Goal: Check status: Check status

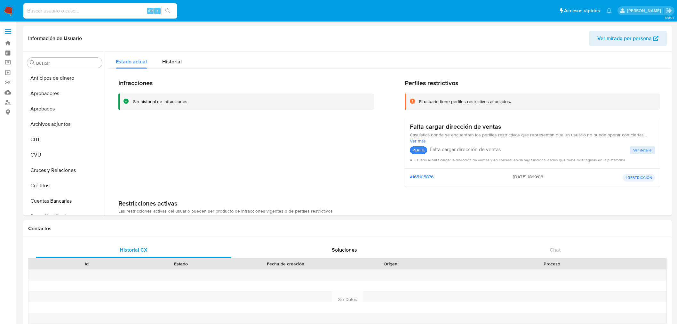
select select "10"
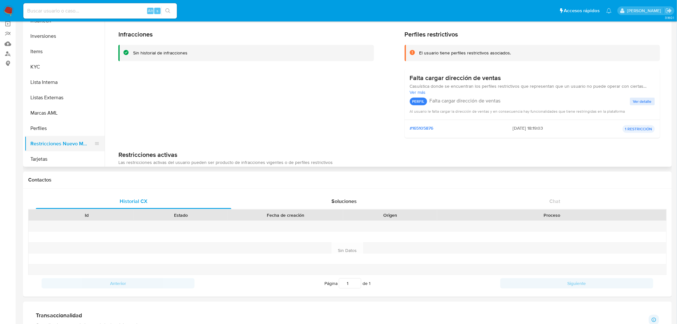
scroll to position [332, 0]
click at [37, 130] on button "Perfiles" at bounding box center [62, 127] width 75 height 15
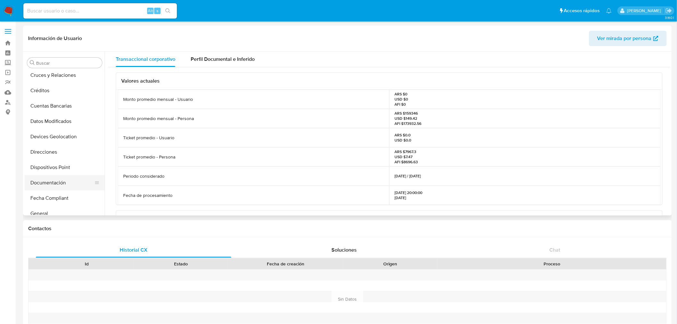
scroll to position [106, 0]
click at [39, 167] on button "Documentación" at bounding box center [62, 170] width 75 height 15
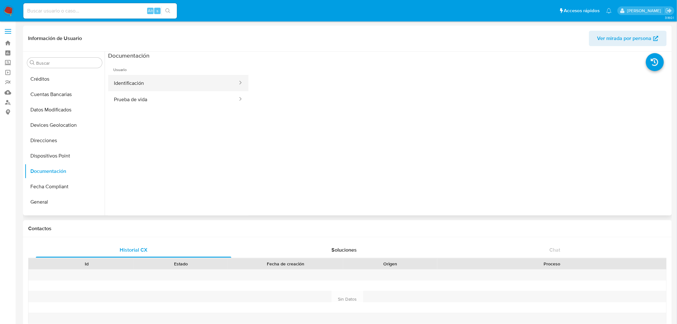
click at [130, 81] on button "Identificación" at bounding box center [173, 83] width 130 height 16
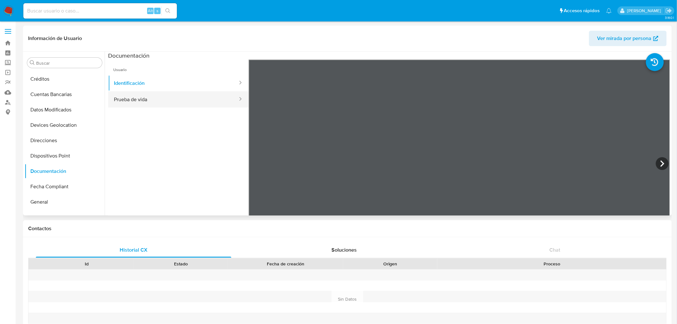
click at [126, 96] on button "Prueba de vida" at bounding box center [173, 99] width 130 height 16
click at [142, 84] on button "Identificación" at bounding box center [173, 83] width 130 height 16
click at [56, 196] on button "General" at bounding box center [62, 201] width 75 height 15
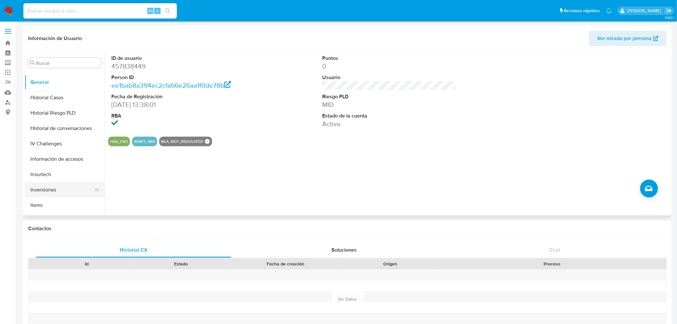
scroll to position [248, 0]
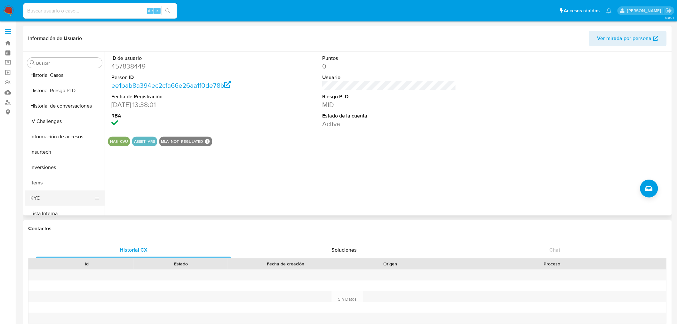
click at [35, 201] on button "KYC" at bounding box center [62, 197] width 75 height 15
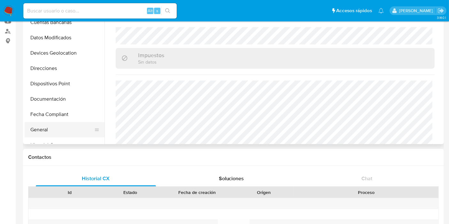
scroll to position [177, 0]
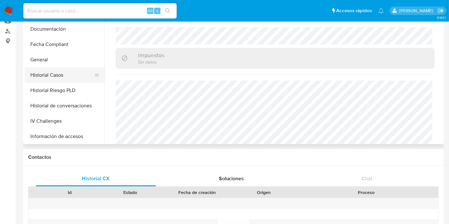
click at [52, 79] on button "Historial Casos" at bounding box center [62, 74] width 75 height 15
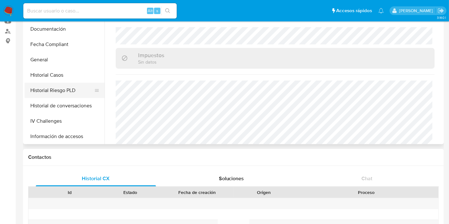
scroll to position [0, 0]
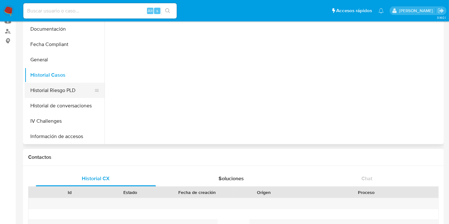
click at [53, 92] on button "Historial Riesgo PLD" at bounding box center [62, 90] width 75 height 15
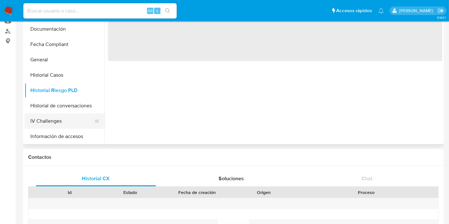
click at [48, 119] on button "IV Challenges" at bounding box center [62, 121] width 75 height 15
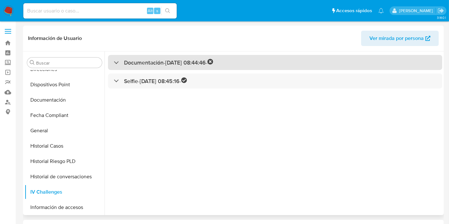
click at [135, 57] on div "Documentación - [DATE] 08:44:46 -" at bounding box center [275, 62] width 335 height 15
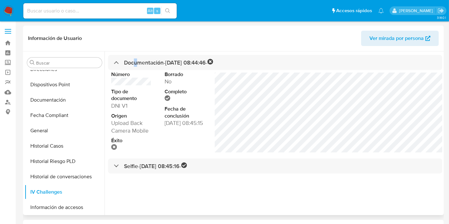
scroll to position [7, 0]
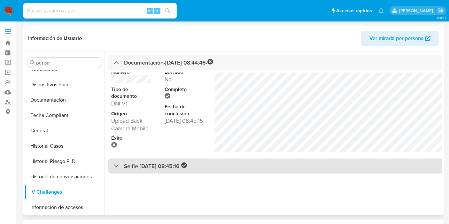
click at [172, 171] on div "Selfie - [DATE] 08:45:16 -" at bounding box center [275, 166] width 335 height 15
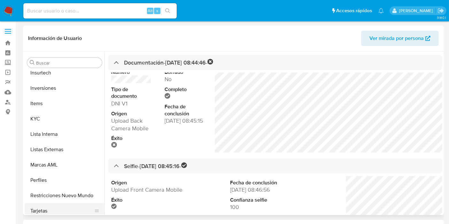
scroll to position [331, 0]
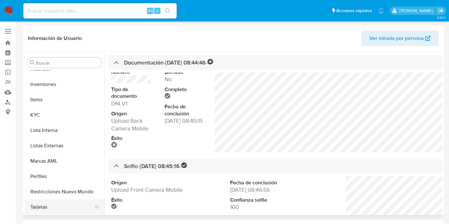
click at [47, 204] on button "Tarjetas" at bounding box center [62, 207] width 75 height 15
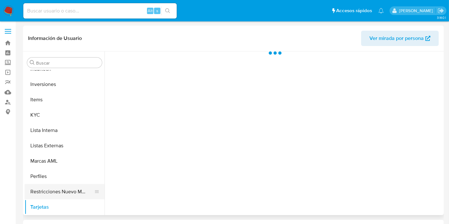
click at [47, 192] on button "Restricciones Nuevo Mundo" at bounding box center [62, 191] width 75 height 15
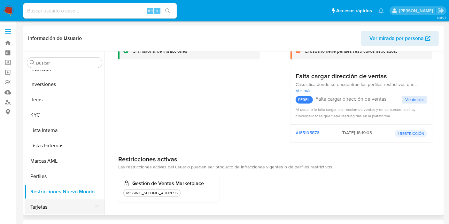
scroll to position [35, 0]
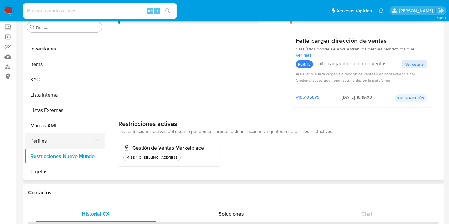
click at [37, 142] on button "Perfiles" at bounding box center [62, 140] width 75 height 15
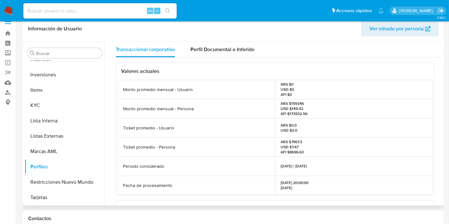
scroll to position [0, 0]
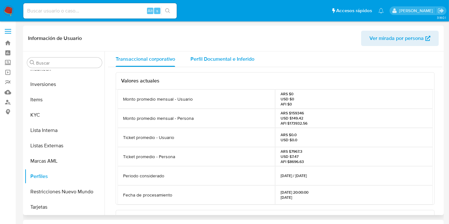
click at [223, 61] on span "Perfil Documental e Inferido" at bounding box center [223, 58] width 64 height 7
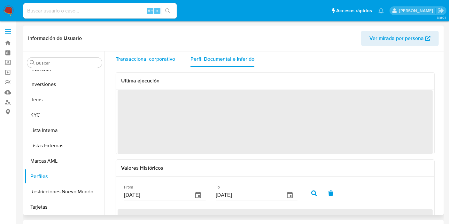
click at [148, 61] on span "Transaccional corporativo" at bounding box center [145, 58] width 59 height 7
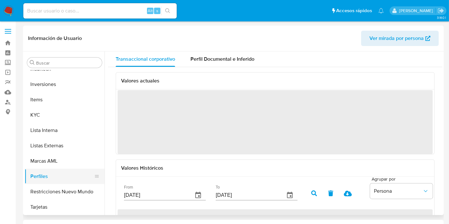
click at [35, 171] on button "Perfiles" at bounding box center [62, 176] width 75 height 15
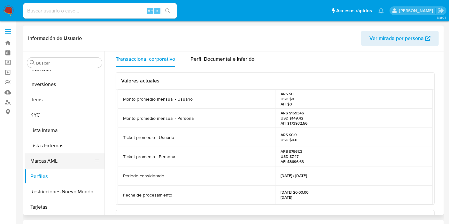
click at [32, 160] on button "Marcas AML" at bounding box center [62, 161] width 75 height 15
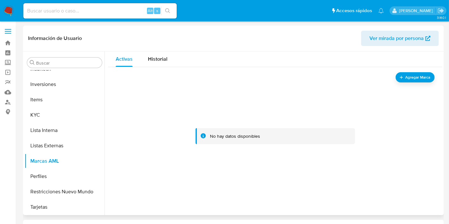
scroll to position [35, 0]
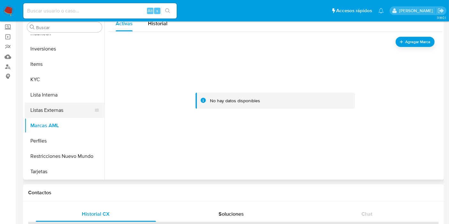
click at [59, 107] on button "Listas Externas" at bounding box center [62, 110] width 75 height 15
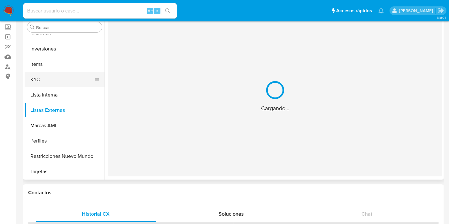
click at [46, 80] on button "KYC" at bounding box center [62, 79] width 75 height 15
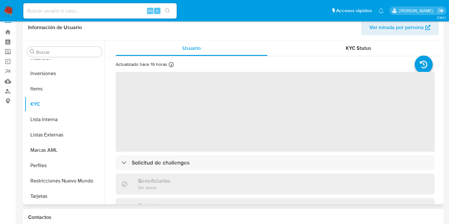
scroll to position [0, 0]
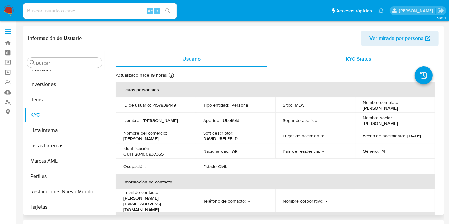
click at [352, 64] on div "KYC Status" at bounding box center [359, 58] width 152 height 15
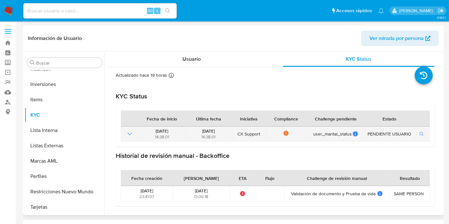
click at [286, 133] on icon at bounding box center [286, 133] width 1 height 2
click at [421, 137] on span "button" at bounding box center [422, 134] width 4 height 6
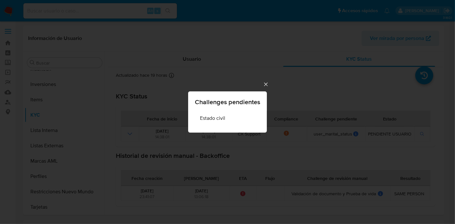
click at [267, 82] on icon "Cerrar" at bounding box center [266, 84] width 6 height 6
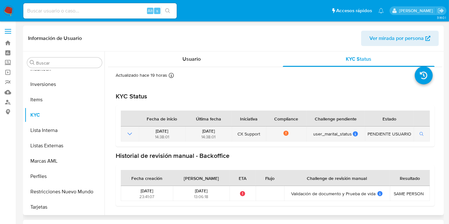
click at [285, 135] on icon at bounding box center [286, 133] width 5 height 5
click at [130, 136] on icon "Mostrar operación" at bounding box center [130, 134] width 8 height 8
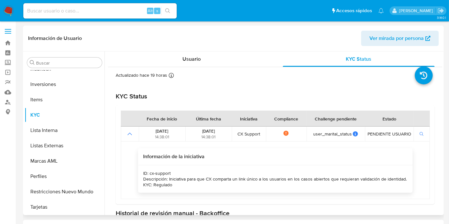
drag, startPoint x: 241, startPoint y: 177, endPoint x: 310, endPoint y: 186, distance: 68.9
click at [263, 177] on div "Descripción: Iniciativa para que CX comparta un link único a los usuarios en lo…" at bounding box center [275, 179] width 264 height 6
drag, startPoint x: 310, startPoint y: 186, endPoint x: 312, endPoint y: 183, distance: 4.3
click at [310, 186] on div "ID: cx-support Descripción: Iniciativa para que CX comparta un link único a los…" at bounding box center [275, 179] width 274 height 28
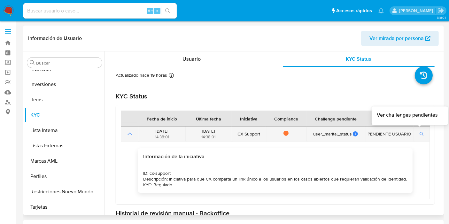
click at [421, 132] on icon "button" at bounding box center [422, 134] width 4 height 4
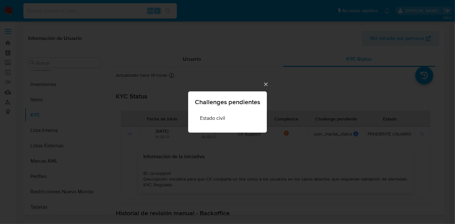
drag, startPoint x: 216, startPoint y: 118, endPoint x: 229, endPoint y: 105, distance: 18.8
click at [216, 118] on span "Estado civil" at bounding box center [212, 118] width 25 height 6
click at [264, 84] on icon "Cerrar" at bounding box center [266, 84] width 6 height 6
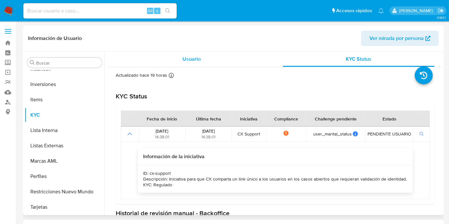
click at [195, 61] on span "Usuario" at bounding box center [192, 58] width 18 height 7
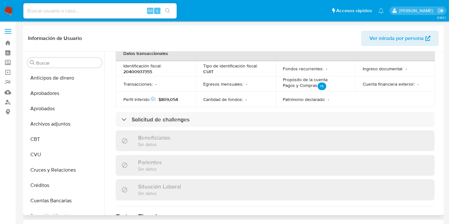
scroll to position [71, 0]
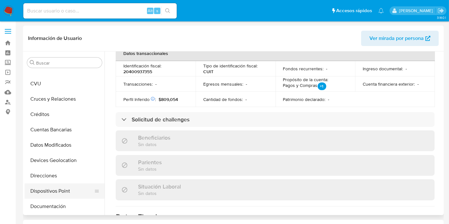
click at [52, 198] on button "Dispositivos Point" at bounding box center [62, 191] width 75 height 15
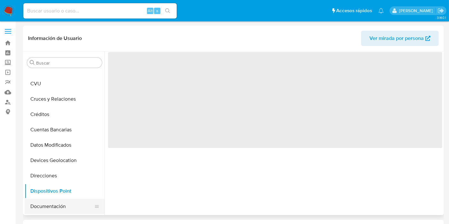
click at [48, 206] on button "Documentación" at bounding box center [62, 206] width 75 height 15
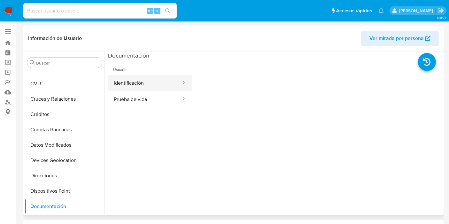
click at [161, 87] on button "Identificación" at bounding box center [145, 83] width 74 height 16
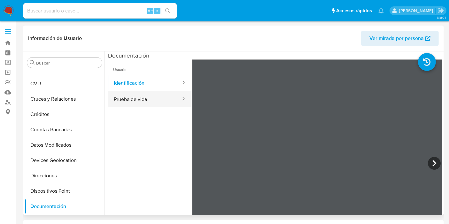
click at [128, 98] on button "Prueba de vida" at bounding box center [145, 99] width 74 height 16
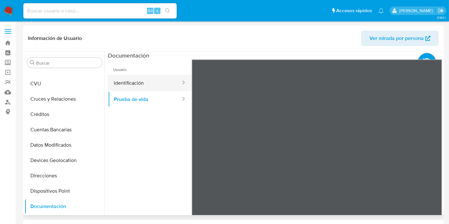
click at [136, 80] on button "Identificación" at bounding box center [145, 83] width 74 height 16
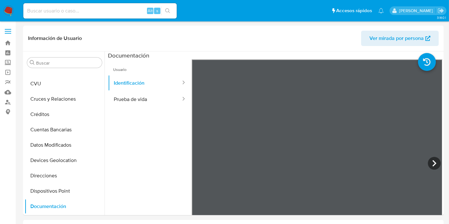
click at [112, 12] on input at bounding box center [100, 11] width 154 height 8
paste input "1136441796"
type input "1136441796"
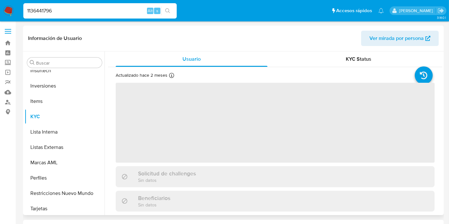
scroll to position [331, 0]
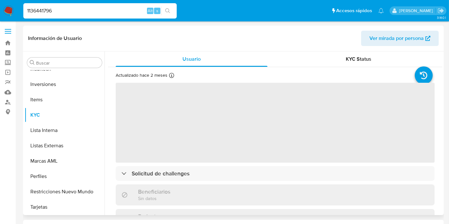
select select "10"
drag, startPoint x: 361, startPoint y: 50, endPoint x: 347, endPoint y: 61, distance: 18.2
click at [358, 52] on div "Información de Usuario Ver mirada por persona Buscar Anticipos de dinero Aproba…" at bounding box center [233, 121] width 421 height 190
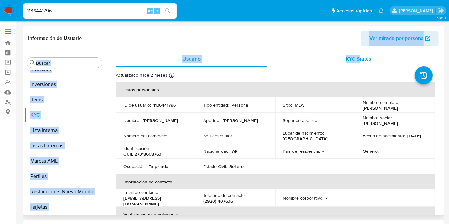
click at [346, 61] on span "KYC Status" at bounding box center [359, 58] width 26 height 7
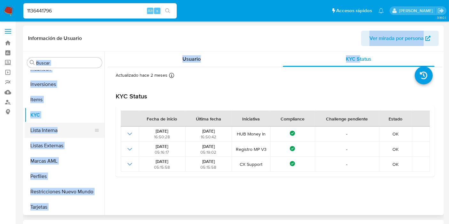
click at [35, 129] on button "Lista Interna" at bounding box center [62, 130] width 75 height 15
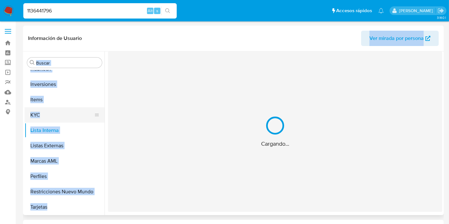
click at [35, 113] on button "KYC" at bounding box center [62, 114] width 75 height 15
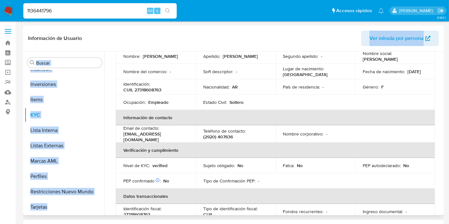
scroll to position [71, 0]
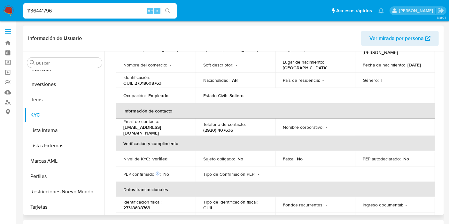
click at [164, 157] on p "verified" at bounding box center [160, 159] width 15 height 6
click at [167, 158] on p "verified" at bounding box center [160, 159] width 15 height 6
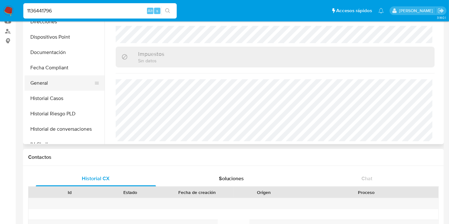
scroll to position [154, 0]
click at [49, 67] on button "Fecha Compliant" at bounding box center [62, 68] width 75 height 15
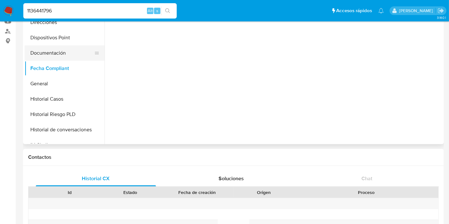
scroll to position [0, 0]
click at [50, 56] on button "Documentación" at bounding box center [62, 52] width 75 height 15
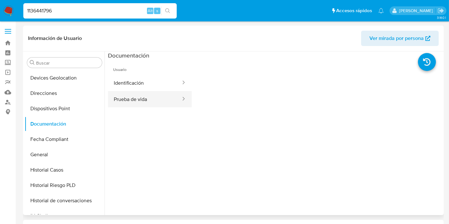
click at [135, 93] on button "Prueba de vida" at bounding box center [145, 99] width 74 height 16
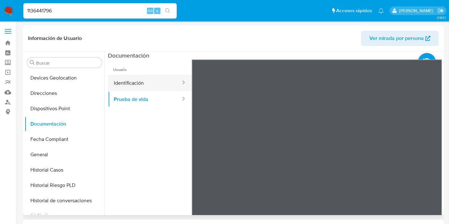
click at [130, 79] on button "Identificación" at bounding box center [145, 83] width 74 height 16
